Goal: Transaction & Acquisition: Purchase product/service

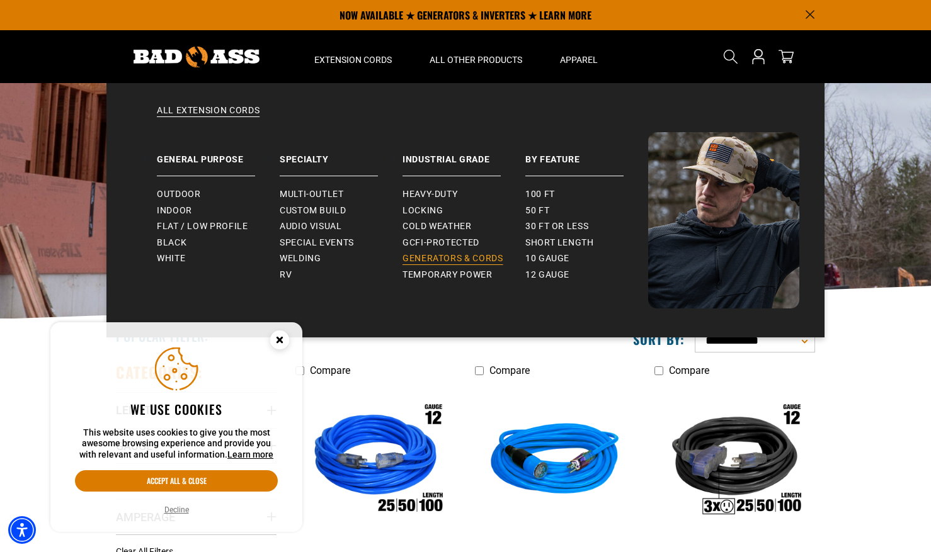
click at [446, 260] on span "Generators & Cords" at bounding box center [453, 258] width 101 height 11
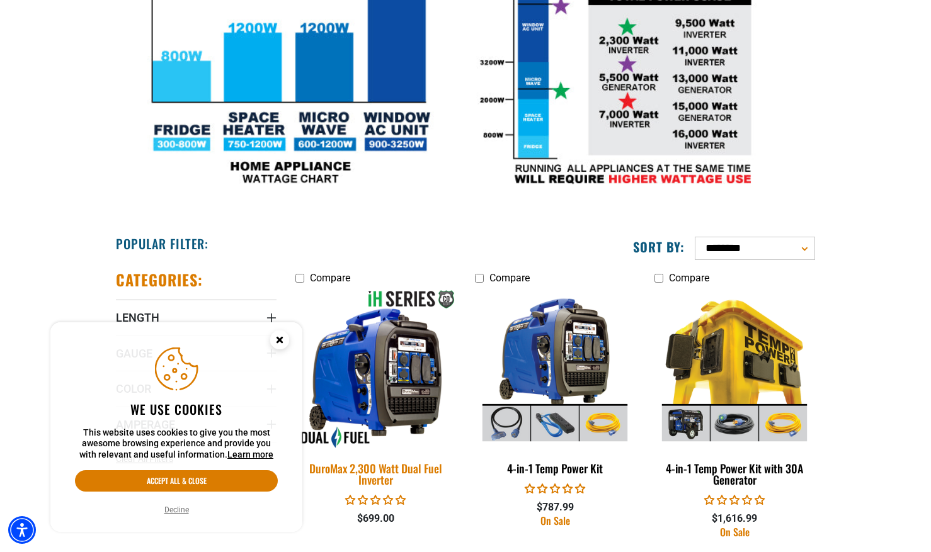
scroll to position [567, 0]
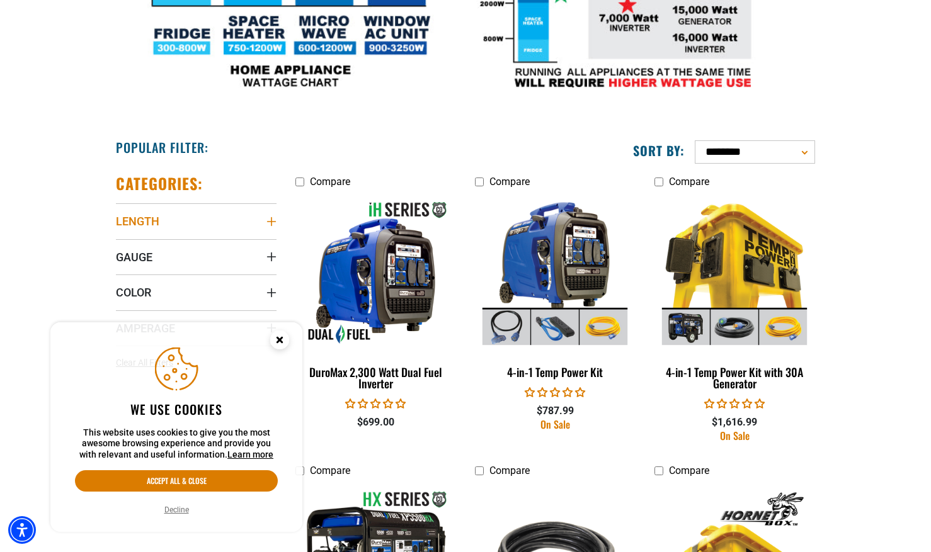
click at [270, 219] on icon "Length" at bounding box center [271, 222] width 10 height 10
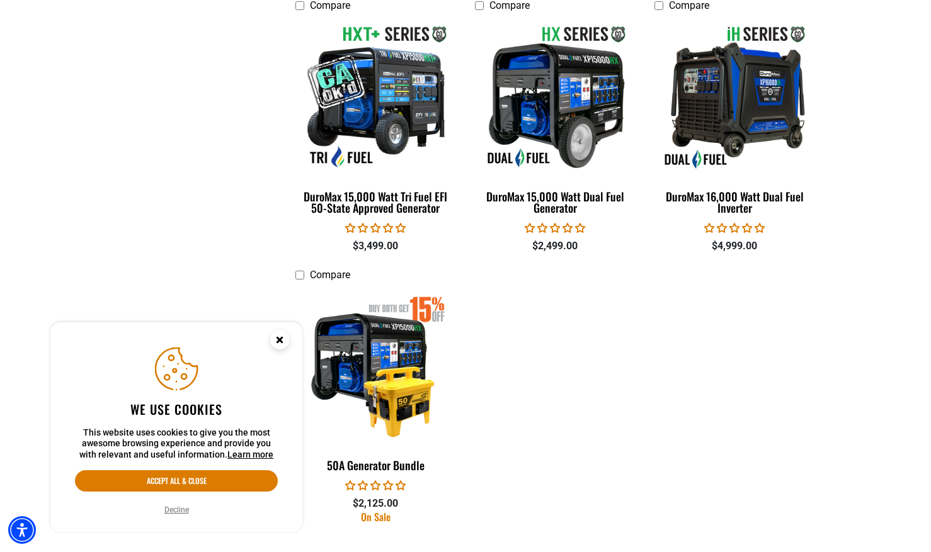
scroll to position [2766, 0]
